Goal: Information Seeking & Learning: Learn about a topic

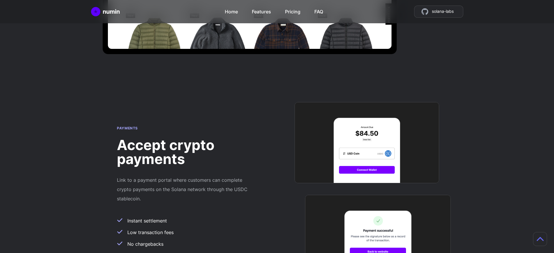
scroll to position [504, 0]
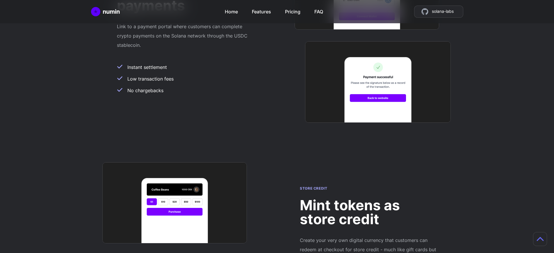
click at [368, 198] on h2 "Mint tokens as store credit" at bounding box center [368, 212] width 137 height 28
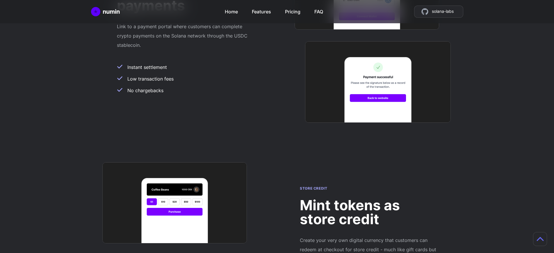
click at [368, 198] on h2 "Mint tokens as store credit" at bounding box center [368, 212] width 137 height 28
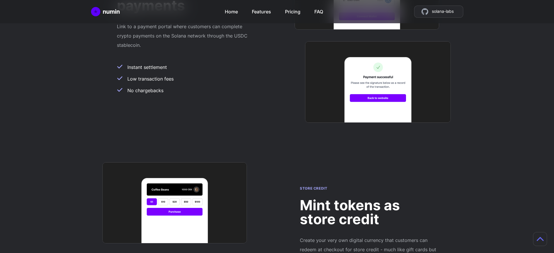
click at [368, 198] on h2 "Mint tokens as store credit" at bounding box center [368, 212] width 137 height 28
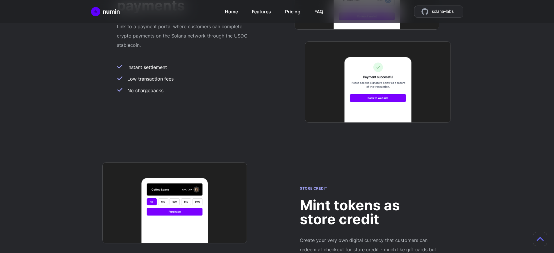
click at [368, 198] on h2 "Mint tokens as store credit" at bounding box center [368, 212] width 137 height 28
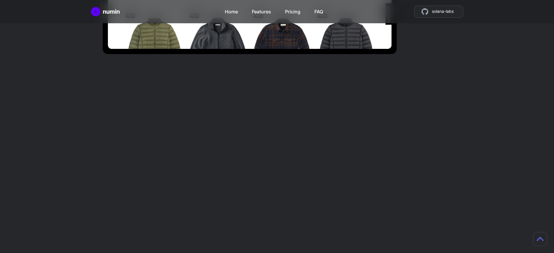
scroll to position [504, 0]
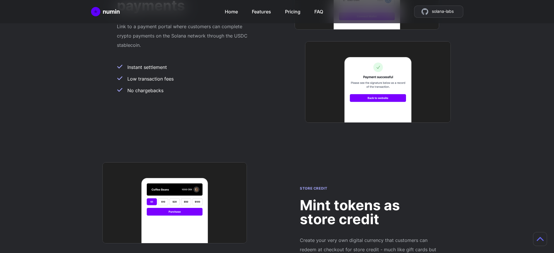
click at [368, 198] on h2 "Mint tokens as store credit" at bounding box center [368, 212] width 137 height 28
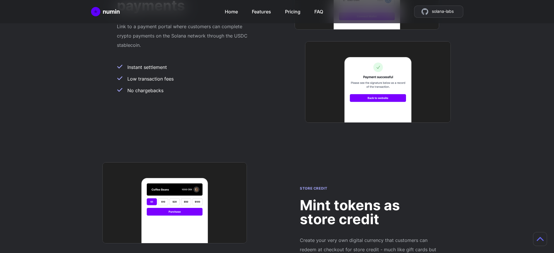
click at [368, 198] on h2 "Mint tokens as store credit" at bounding box center [368, 212] width 137 height 28
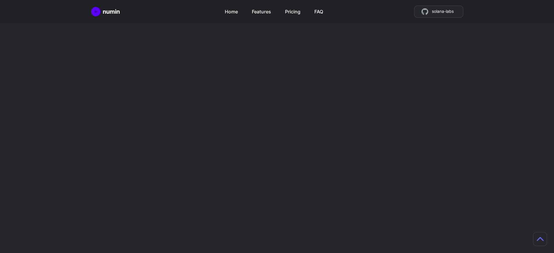
click at [368, 198] on h2 "Mint tokens as store credit" at bounding box center [368, 212] width 137 height 28
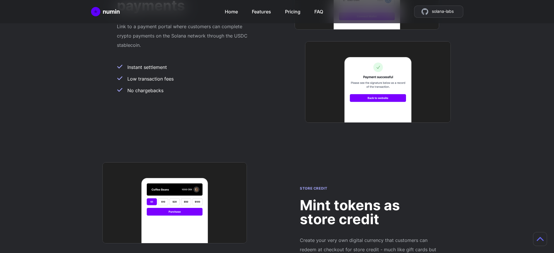
click at [368, 198] on h2 "Mint tokens as store credit" at bounding box center [368, 212] width 137 height 28
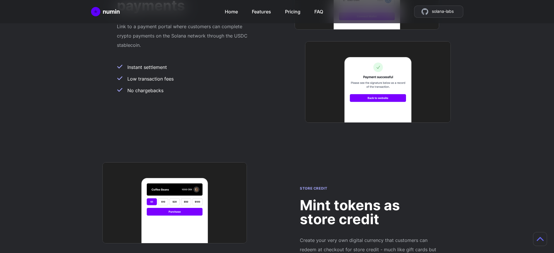
click at [368, 198] on h2 "Mint tokens as store credit" at bounding box center [368, 212] width 137 height 28
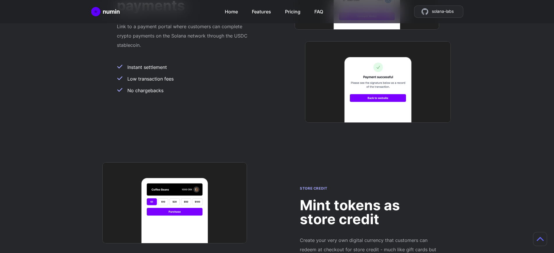
click at [368, 198] on h2 "Mint tokens as store credit" at bounding box center [368, 212] width 137 height 28
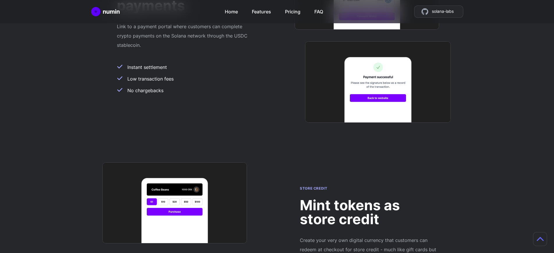
click at [368, 198] on h2 "Mint tokens as store credit" at bounding box center [368, 212] width 137 height 28
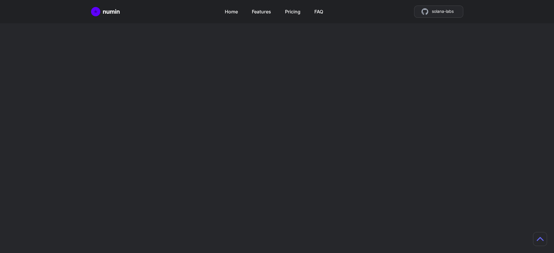
click at [368, 198] on h2 "Mint tokens as store credit" at bounding box center [368, 212] width 137 height 28
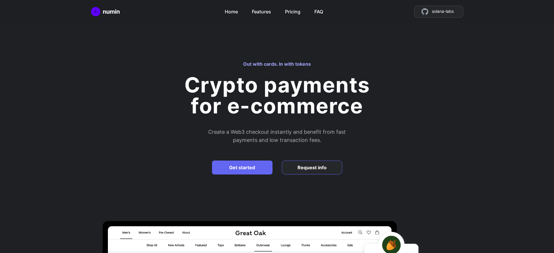
scroll to position [1477, 0]
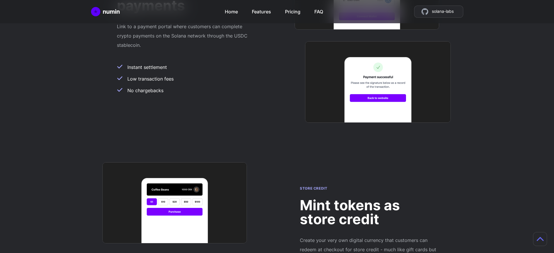
click at [368, 198] on h2 "Mint tokens as store credit" at bounding box center [368, 212] width 137 height 28
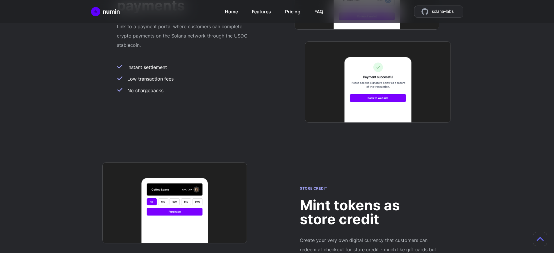
click at [368, 198] on h2 "Mint tokens as store credit" at bounding box center [368, 212] width 137 height 28
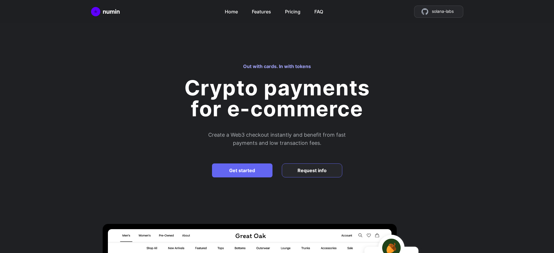
scroll to position [504, 0]
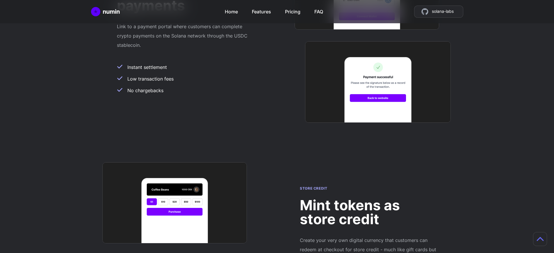
click at [368, 198] on h2 "Mint tokens as store credit" at bounding box center [368, 212] width 137 height 28
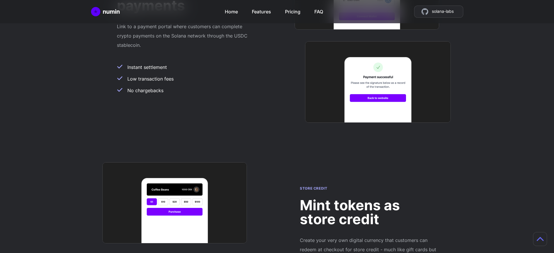
click at [368, 198] on h2 "Mint tokens as store credit" at bounding box center [368, 212] width 137 height 28
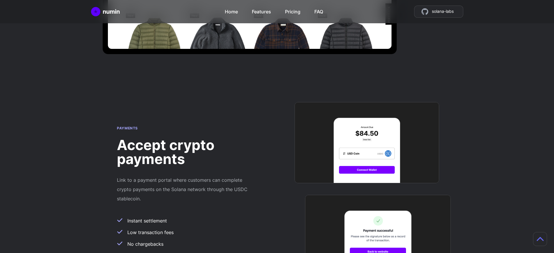
scroll to position [504, 0]
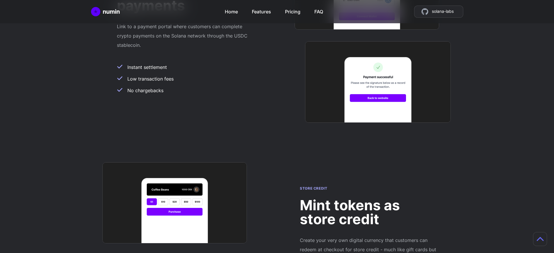
click at [368, 198] on h2 "Mint tokens as store credit" at bounding box center [368, 212] width 137 height 28
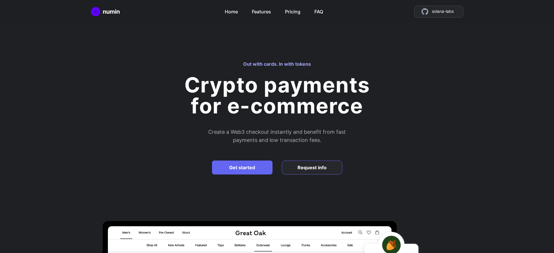
scroll to position [1477, 0]
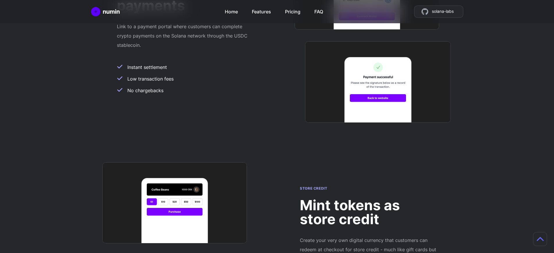
click at [368, 198] on h2 "Mint tokens as store credit" at bounding box center [368, 212] width 137 height 28
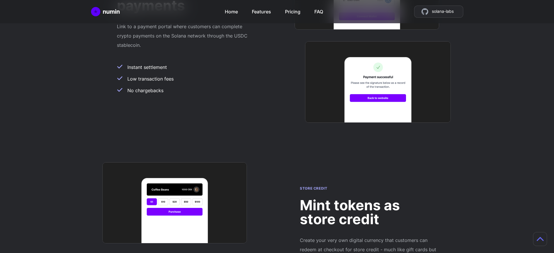
click at [368, 198] on h2 "Mint tokens as store credit" at bounding box center [368, 212] width 137 height 28
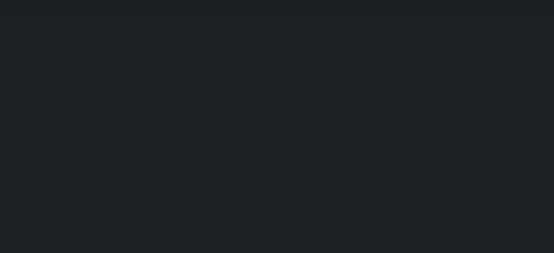
click at [279, 139] on h2 "Create a Web3 checkout instantly and benefit from fast payments and low transac…" at bounding box center [277, 139] width 262 height 16
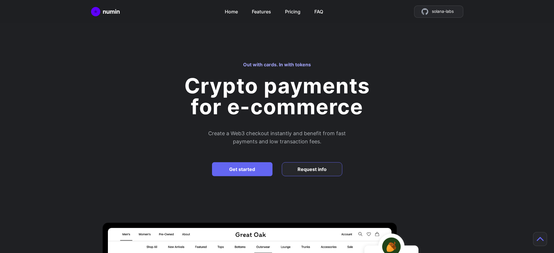
scroll to position [917, 0]
